Goal: Task Accomplishment & Management: Complete application form

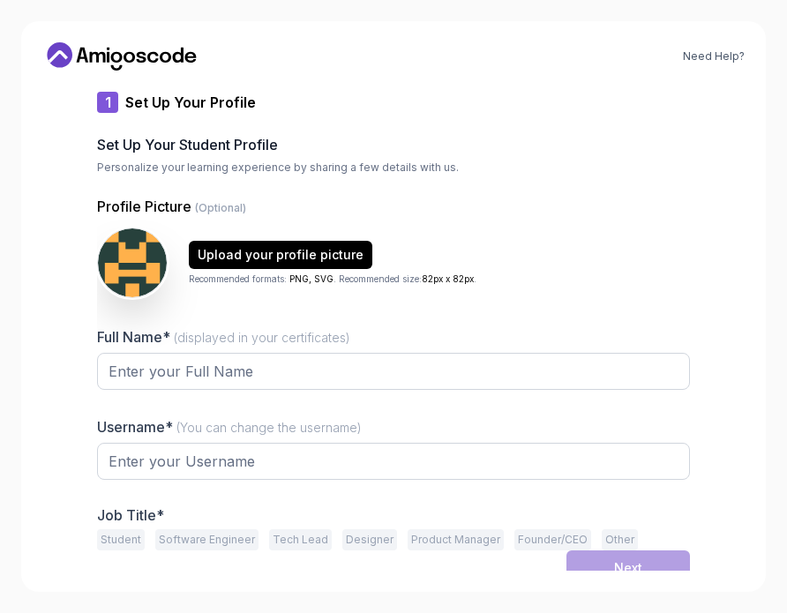
type input "prouddeer1b8c8"
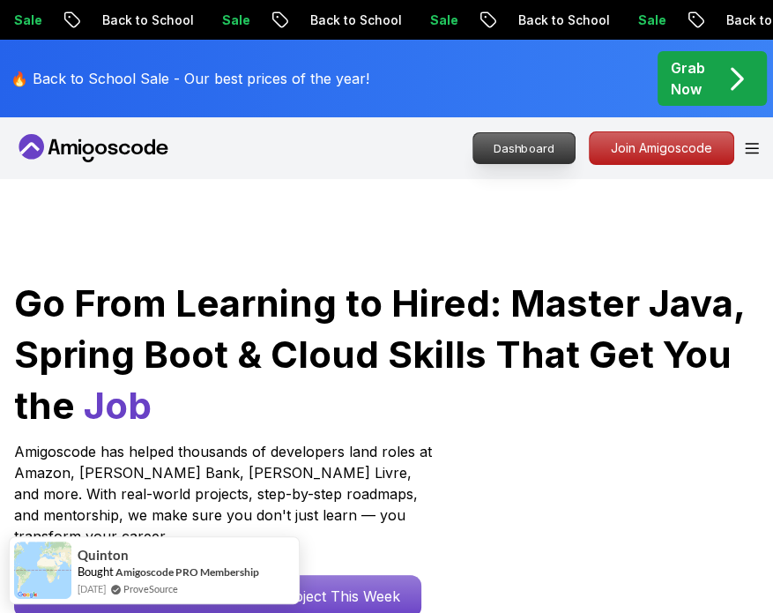
click at [536, 143] on p "Dashboard" at bounding box center [524, 148] width 101 height 30
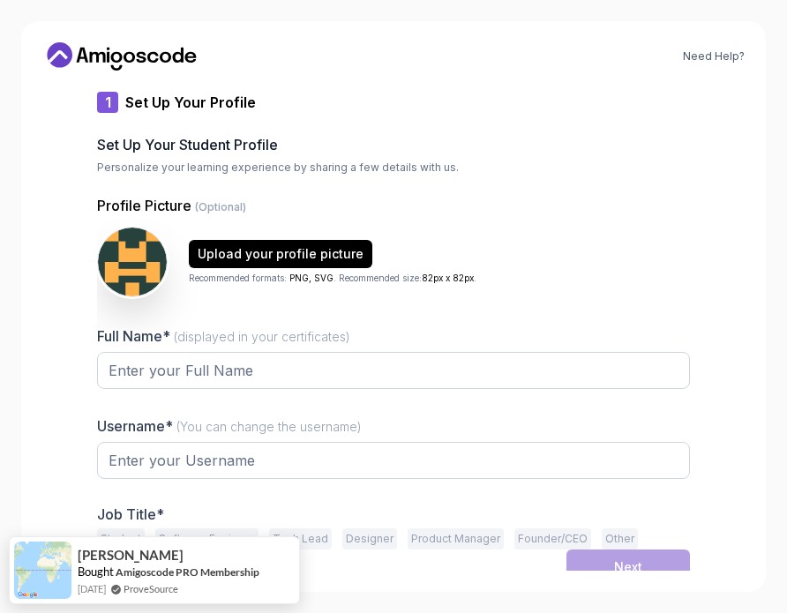
type input "cleverjackaldbd15"
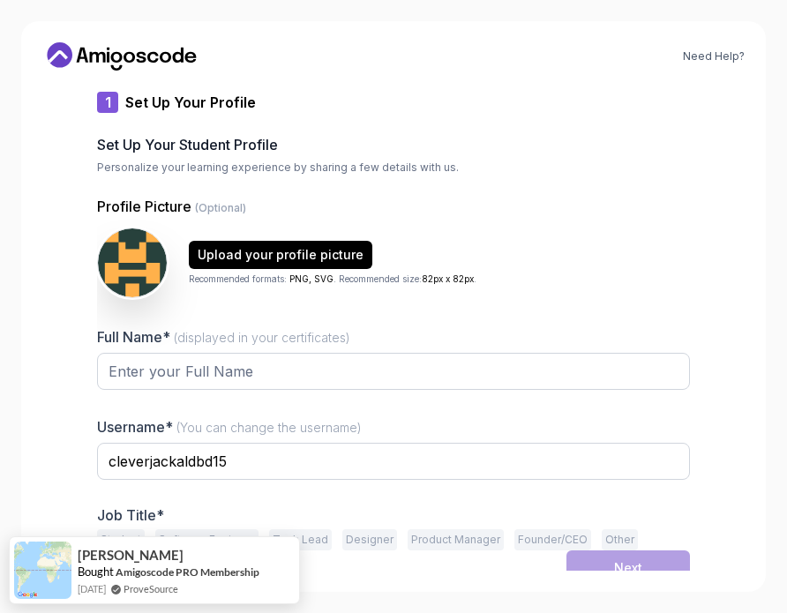
scroll to position [14, 0]
